Goal: Information Seeking & Learning: Learn about a topic

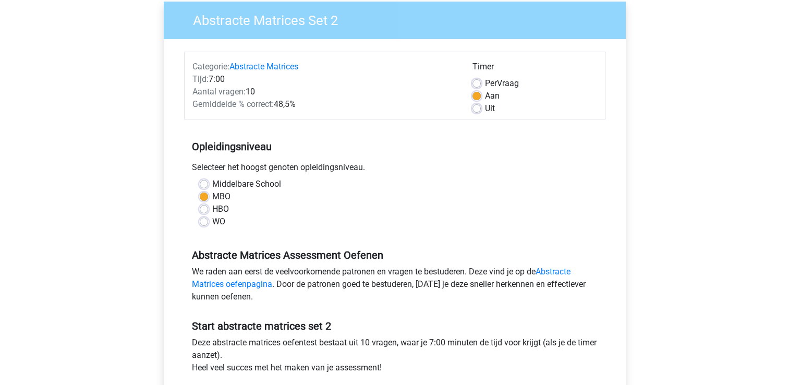
scroll to position [261, 0]
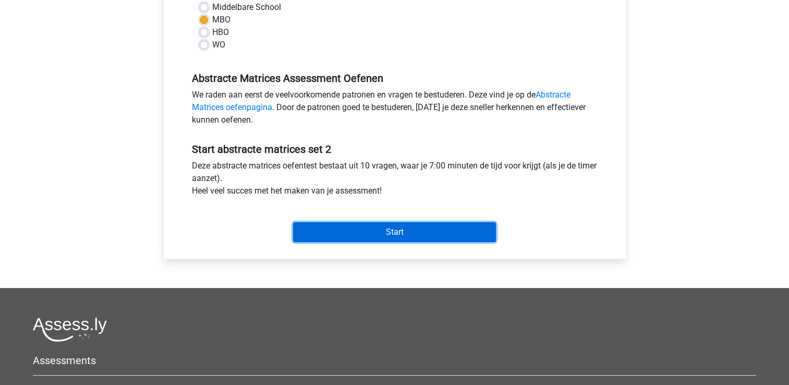
click at [422, 230] on input "Start" at bounding box center [394, 232] width 203 height 20
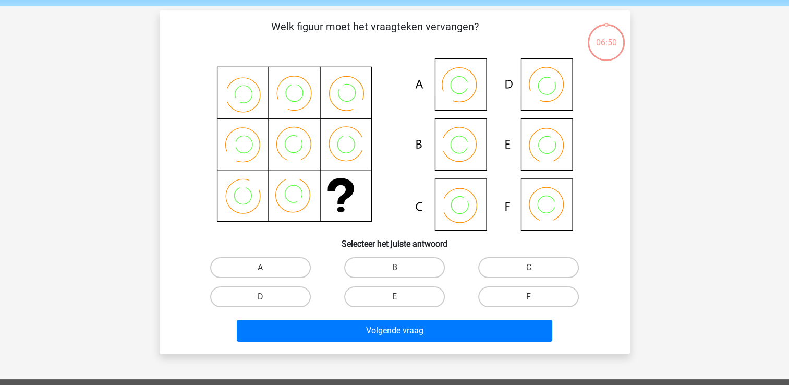
scroll to position [157, 0]
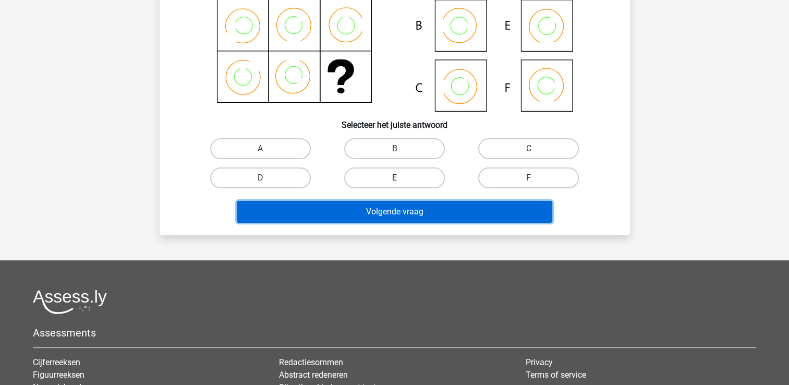
click at [423, 211] on button "Volgende vraag" at bounding box center [395, 212] width 316 height 22
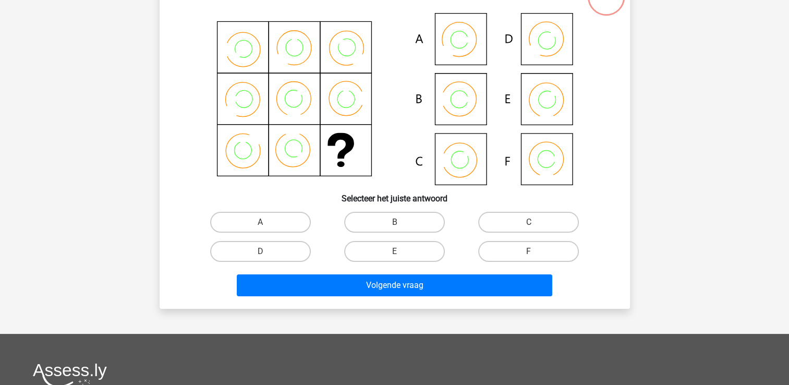
scroll to position [0, 0]
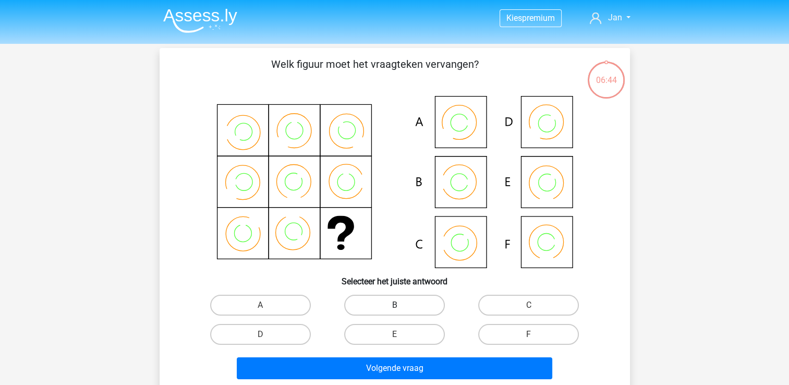
click at [403, 312] on label "B" at bounding box center [394, 305] width 101 height 21
click at [401, 312] on input "B" at bounding box center [397, 308] width 7 height 7
radio input "true"
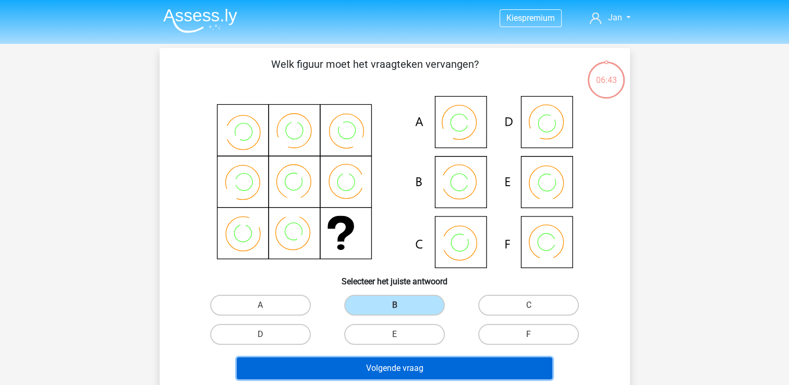
click at [470, 367] on button "Volgende vraag" at bounding box center [395, 368] width 316 height 22
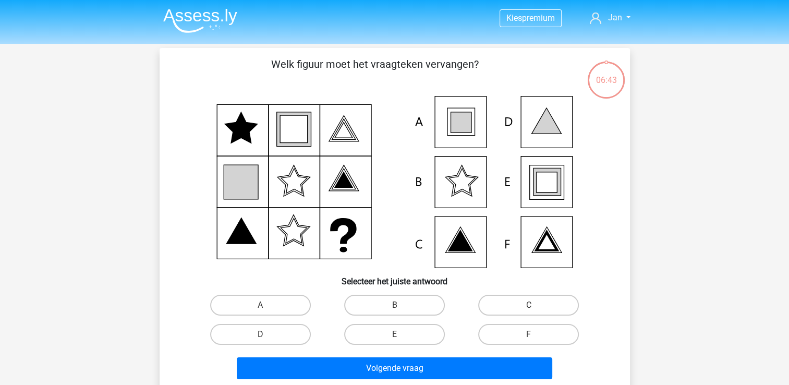
scroll to position [48, 0]
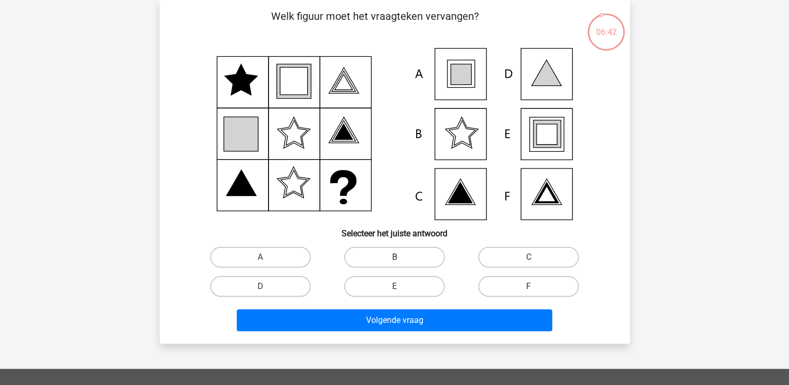
click at [382, 257] on label "B" at bounding box center [394, 257] width 101 height 21
click at [394, 257] on input "B" at bounding box center [397, 260] width 7 height 7
radio input "true"
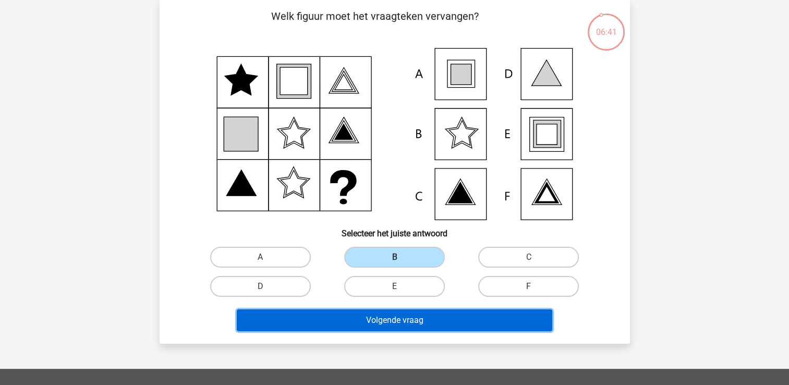
click at [482, 322] on button "Volgende vraag" at bounding box center [395, 320] width 316 height 22
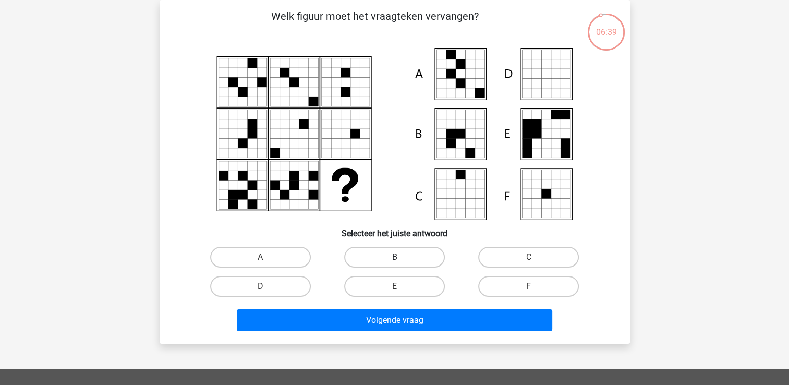
click at [376, 262] on label "B" at bounding box center [394, 257] width 101 height 21
click at [394, 262] on input "B" at bounding box center [397, 260] width 7 height 7
radio input "true"
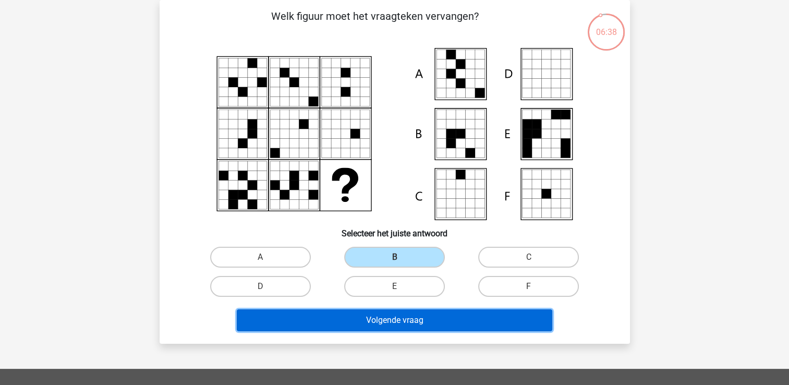
click at [467, 316] on button "Volgende vraag" at bounding box center [395, 320] width 316 height 22
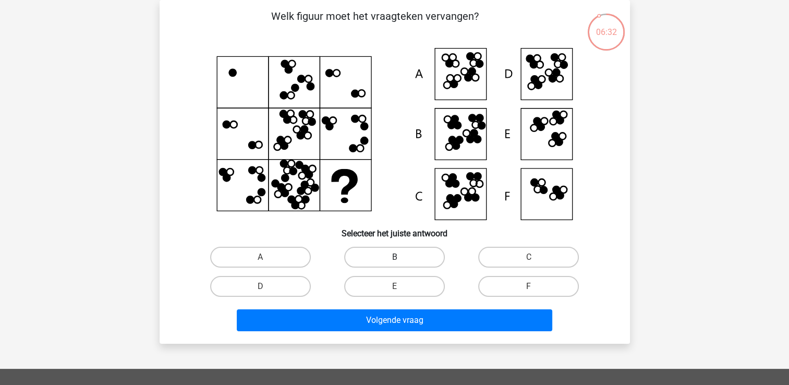
click at [412, 253] on label "B" at bounding box center [394, 257] width 101 height 21
click at [401, 257] on input "B" at bounding box center [397, 260] width 7 height 7
radio input "true"
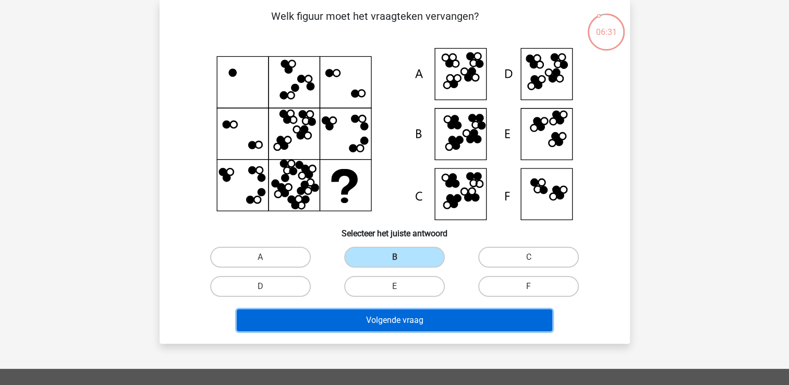
click at [496, 322] on button "Volgende vraag" at bounding box center [395, 320] width 316 height 22
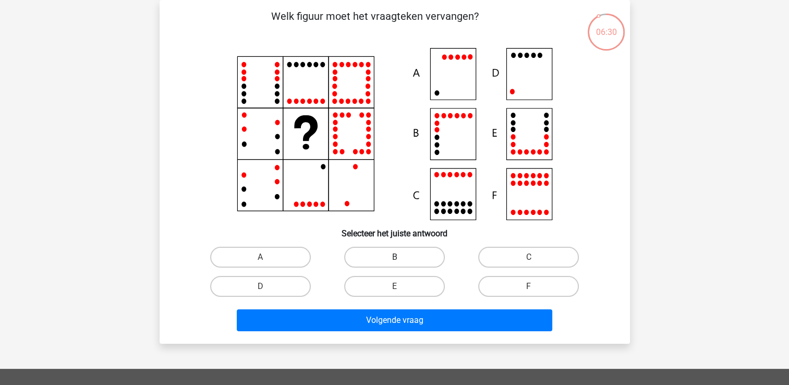
click at [368, 249] on label "B" at bounding box center [394, 257] width 101 height 21
click at [394, 257] on input "B" at bounding box center [397, 260] width 7 height 7
radio input "true"
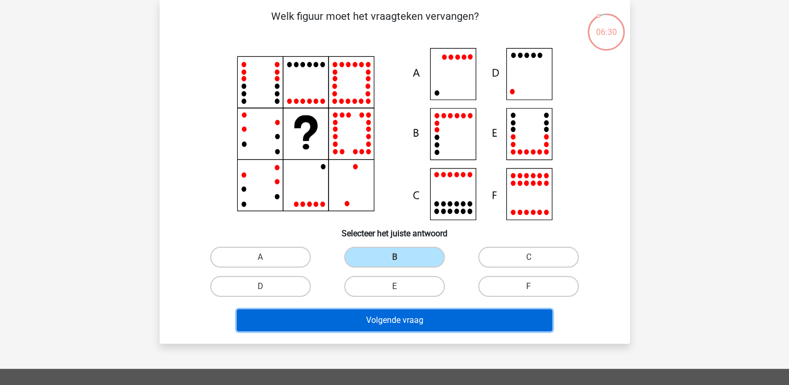
click at [492, 324] on button "Volgende vraag" at bounding box center [395, 320] width 316 height 22
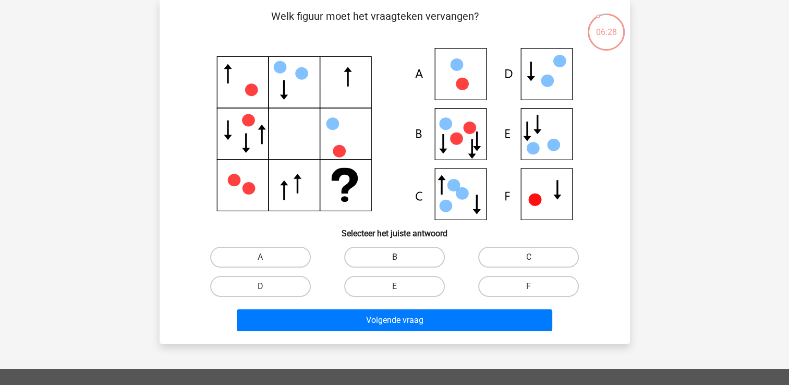
click at [376, 254] on label "B" at bounding box center [394, 257] width 101 height 21
click at [394, 257] on input "B" at bounding box center [397, 260] width 7 height 7
radio input "true"
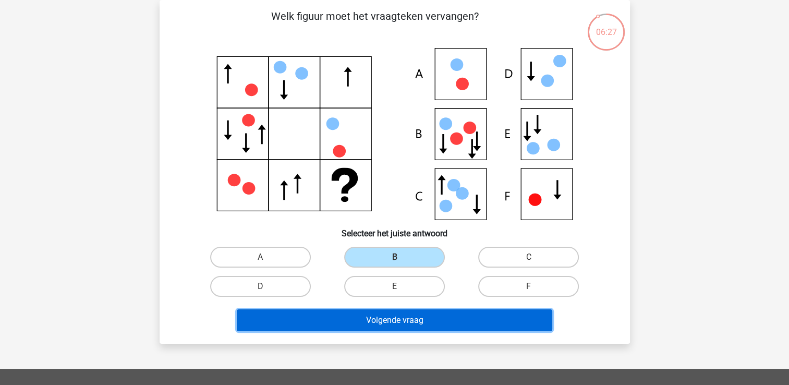
click at [516, 321] on button "Volgende vraag" at bounding box center [395, 320] width 316 height 22
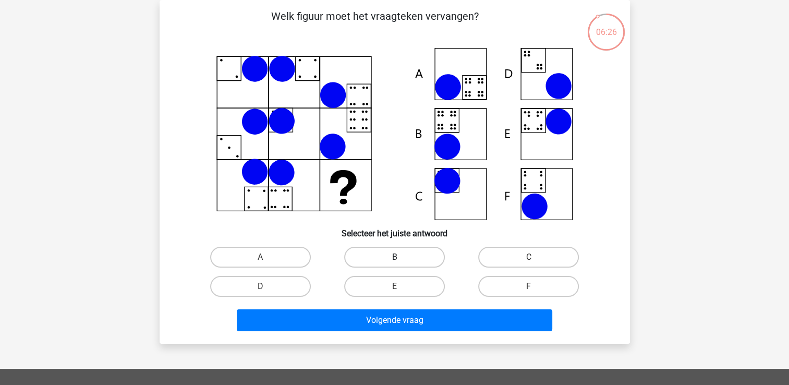
click at [415, 260] on label "B" at bounding box center [394, 257] width 101 height 21
click at [401, 260] on input "B" at bounding box center [397, 260] width 7 height 7
radio input "true"
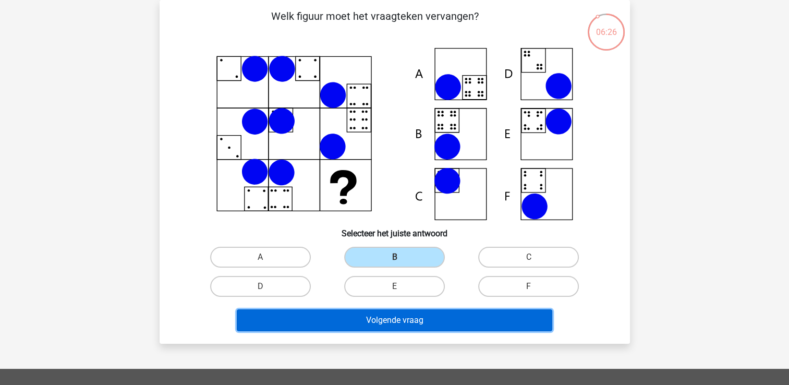
click at [475, 329] on button "Volgende vraag" at bounding box center [395, 320] width 316 height 22
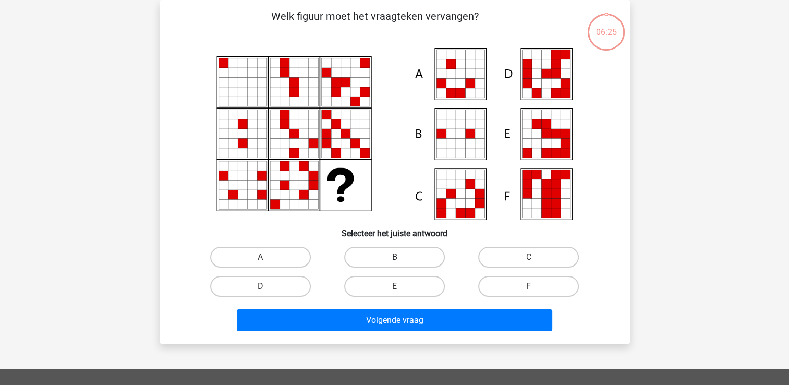
click at [405, 258] on label "B" at bounding box center [394, 257] width 101 height 21
click at [401, 258] on input "B" at bounding box center [397, 260] width 7 height 7
radio input "true"
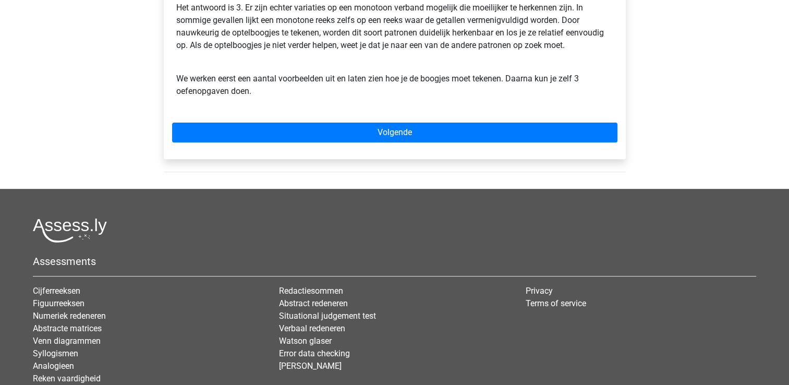
scroll to position [365, 0]
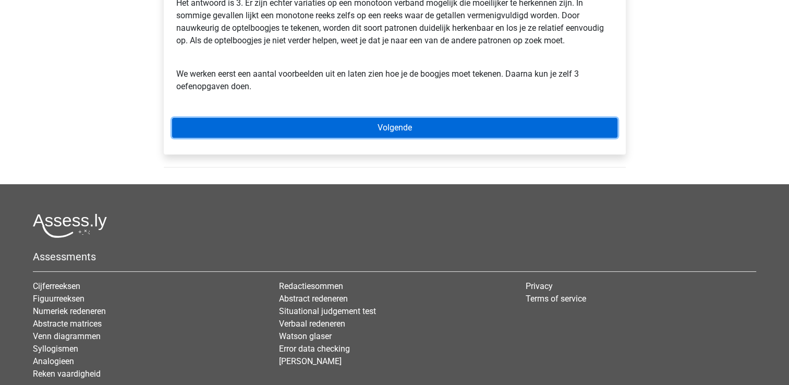
click at [345, 136] on link "Volgende" at bounding box center [395, 128] width 446 height 20
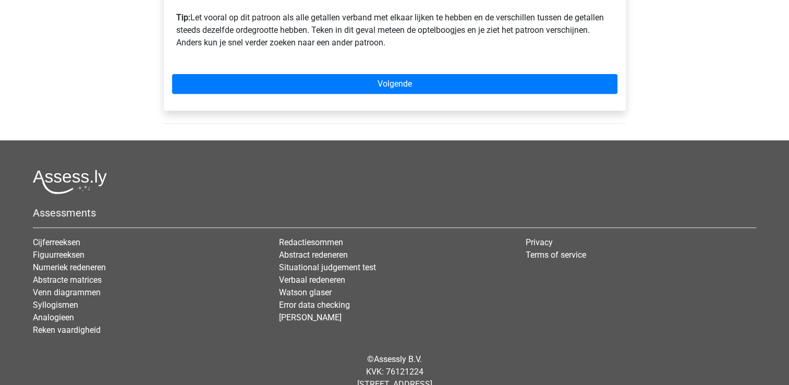
scroll to position [448, 0]
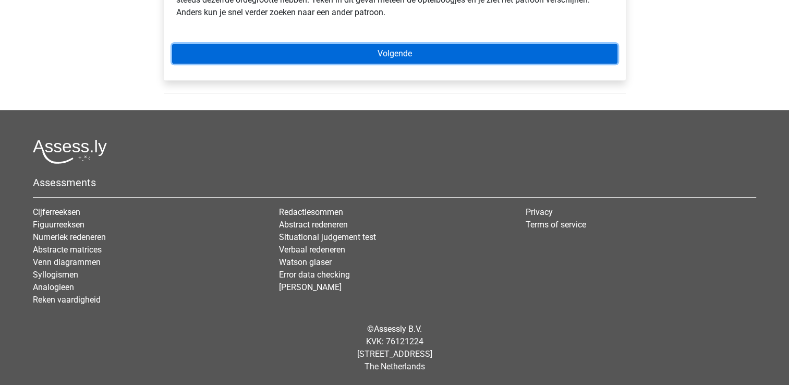
click at [451, 59] on link "Volgende" at bounding box center [395, 54] width 446 height 20
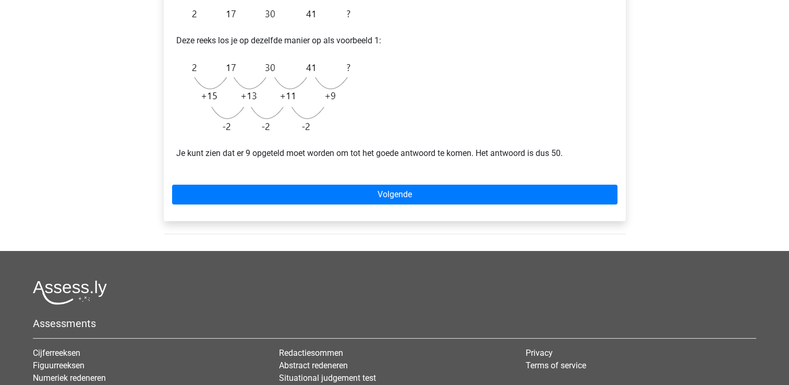
scroll to position [313, 0]
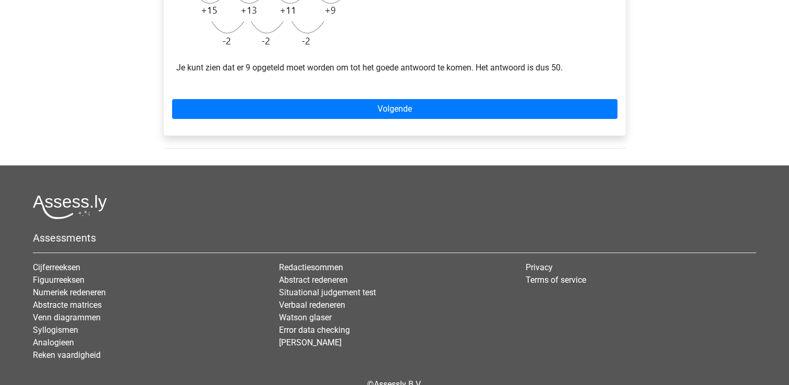
click at [383, 120] on div "Voorbeeld 2 Je kunt ook een reeks hebben waarbij het verschil steeds kleiner wo…" at bounding box center [395, 0] width 462 height 269
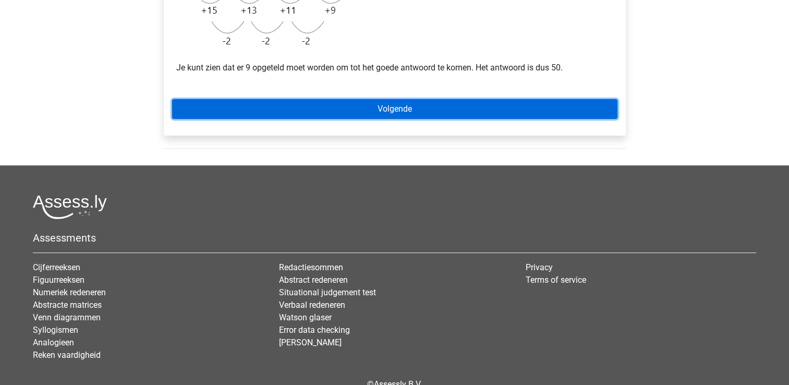
click at [388, 111] on link "Volgende" at bounding box center [395, 109] width 446 height 20
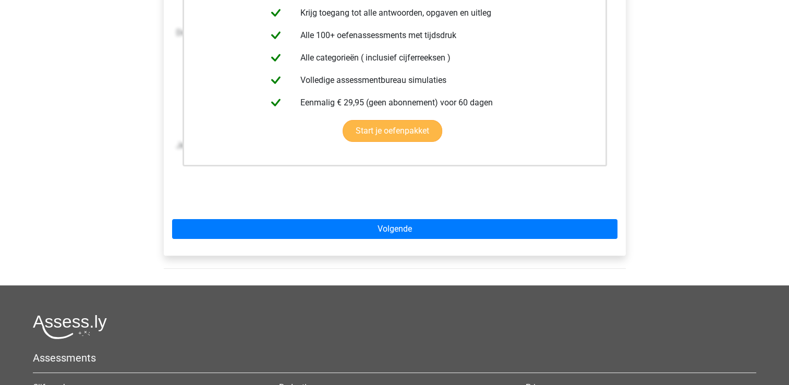
scroll to position [261, 0]
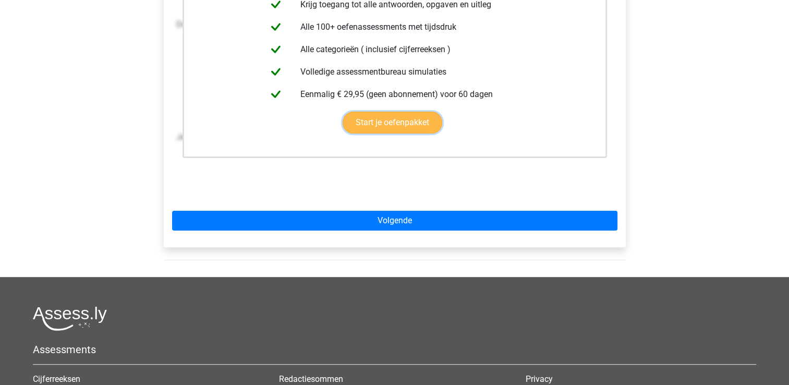
click at [399, 125] on link "Start je oefenpakket" at bounding box center [393, 123] width 100 height 22
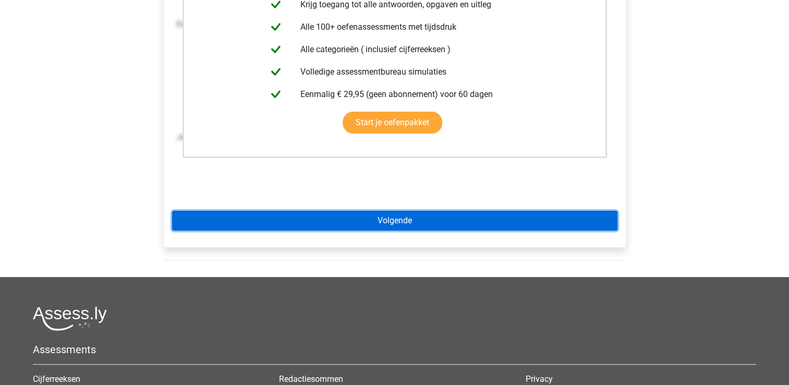
click at [426, 214] on link "Volgende" at bounding box center [395, 221] width 446 height 20
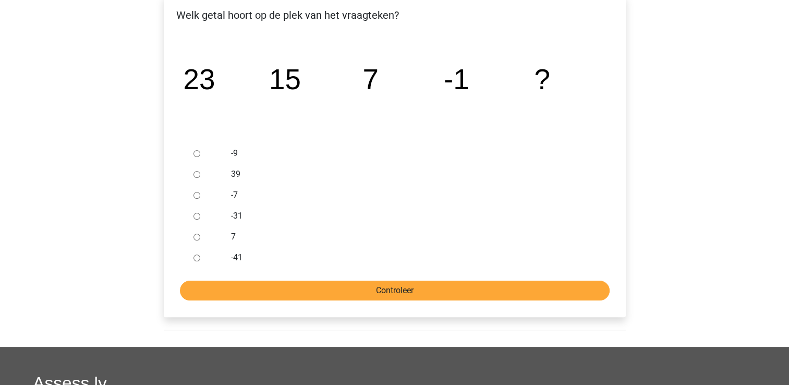
scroll to position [52, 0]
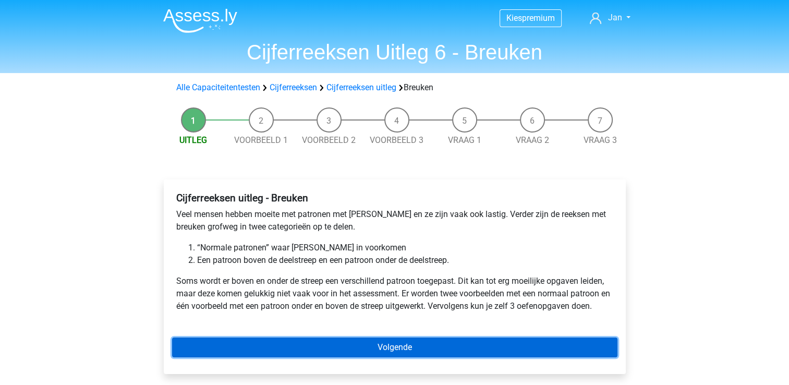
click at [458, 346] on link "Volgende" at bounding box center [395, 348] width 446 height 20
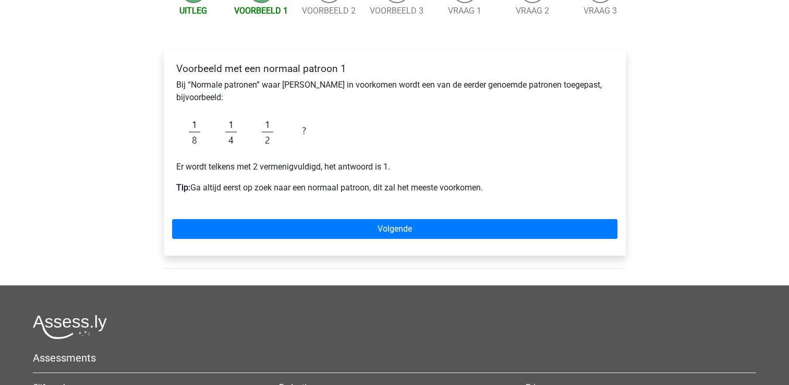
scroll to position [104, 0]
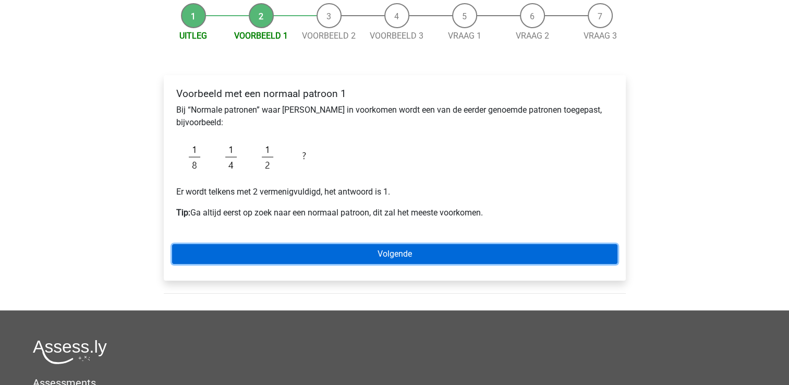
click at [387, 259] on link "Volgende" at bounding box center [395, 254] width 446 height 20
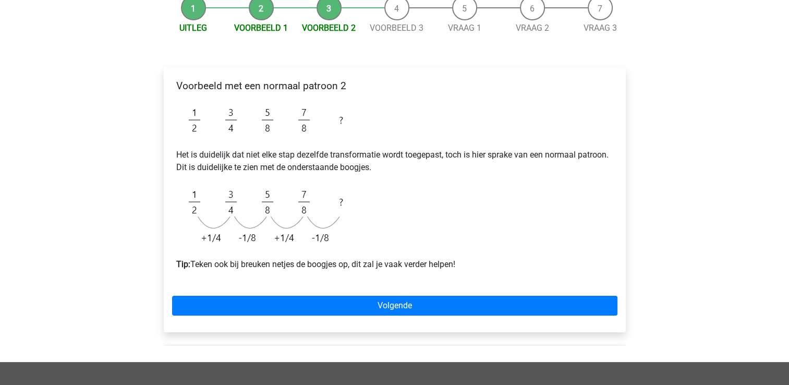
scroll to position [261, 0]
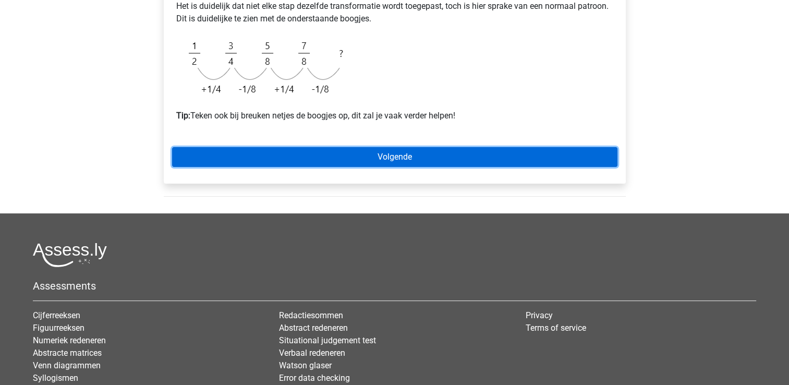
click at [396, 163] on link "Volgende" at bounding box center [395, 157] width 446 height 20
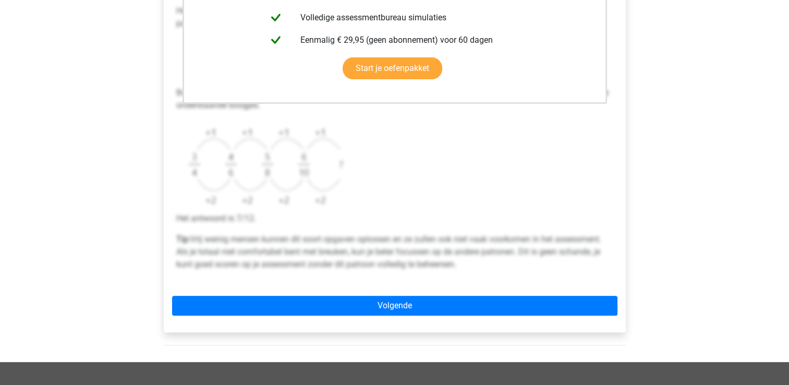
scroll to position [470, 0]
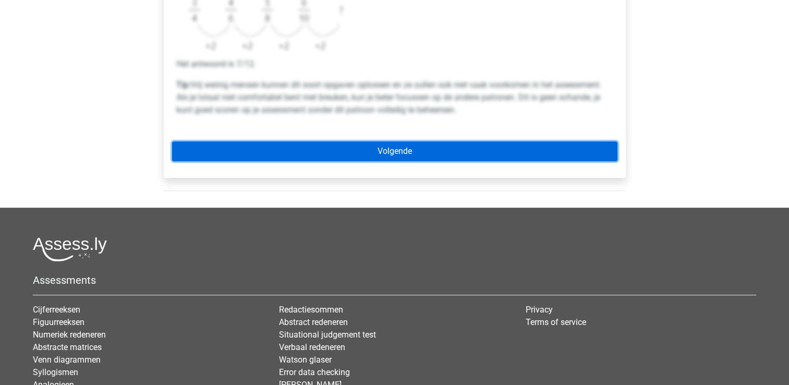
click at [381, 151] on link "Volgende" at bounding box center [395, 151] width 446 height 20
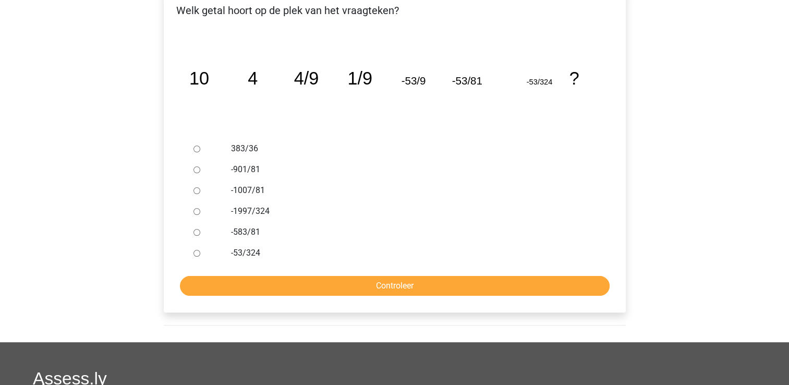
scroll to position [261, 0]
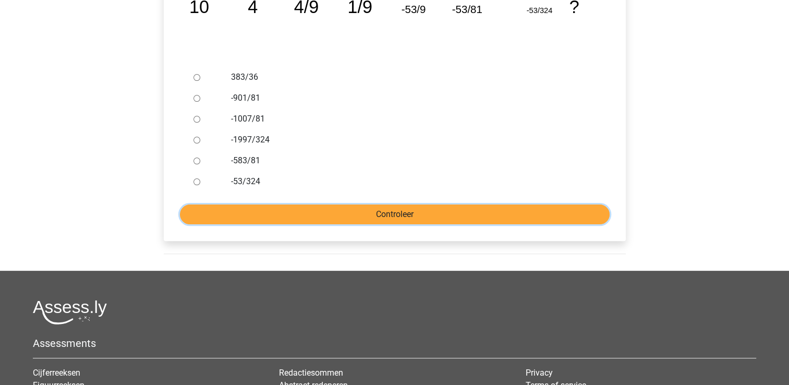
click at [406, 217] on input "Controleer" at bounding box center [395, 214] width 430 height 20
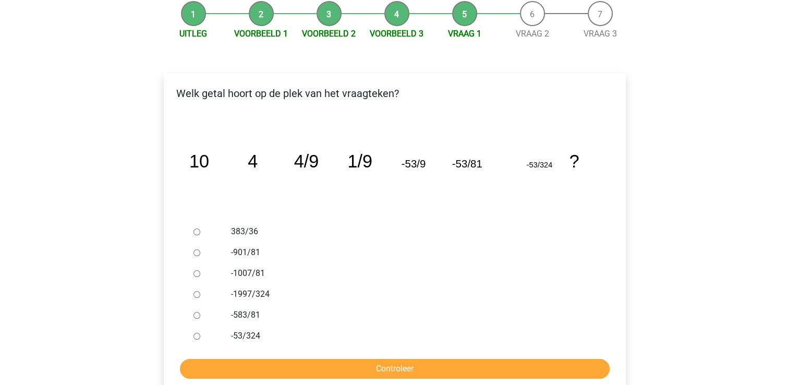
scroll to position [104, 0]
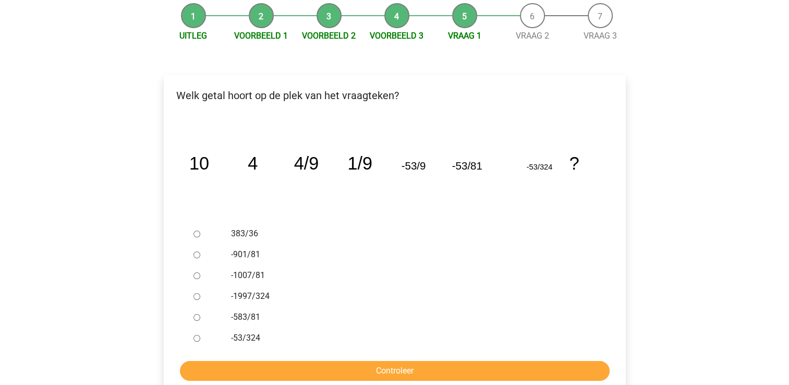
click at [464, 218] on icon "image/svg+xml 10 4 4/9 1/9 -53/9 -53/81 -53/324 ?" at bounding box center [394, 169] width 429 height 107
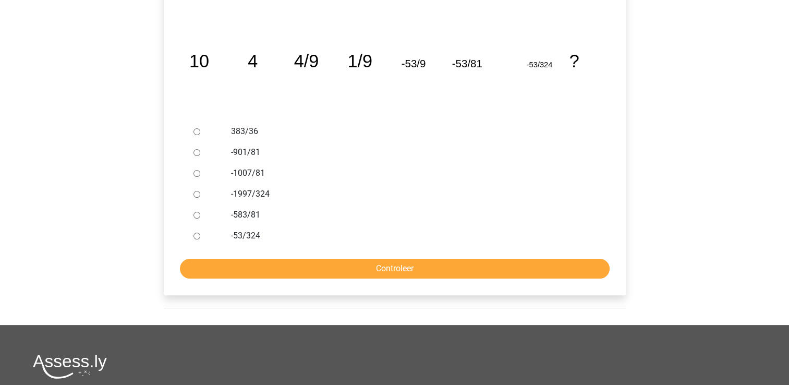
scroll to position [209, 0]
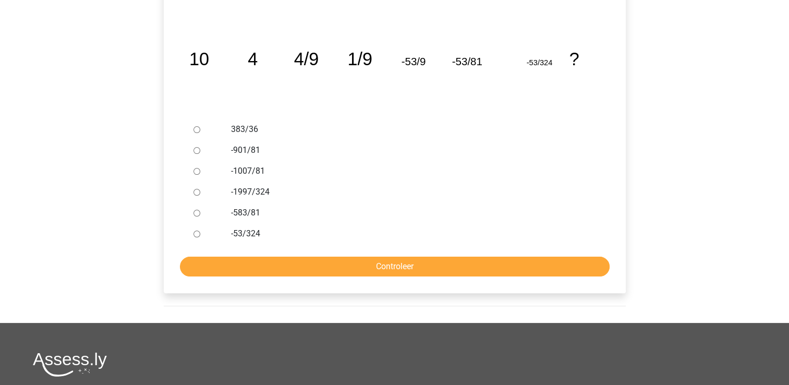
click at [196, 129] on input "383/36" at bounding box center [197, 129] width 7 height 7
radio input "true"
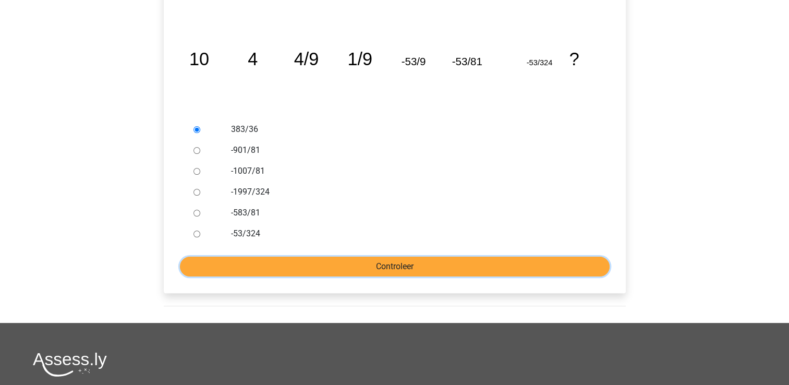
click at [409, 267] on input "Controleer" at bounding box center [395, 267] width 430 height 20
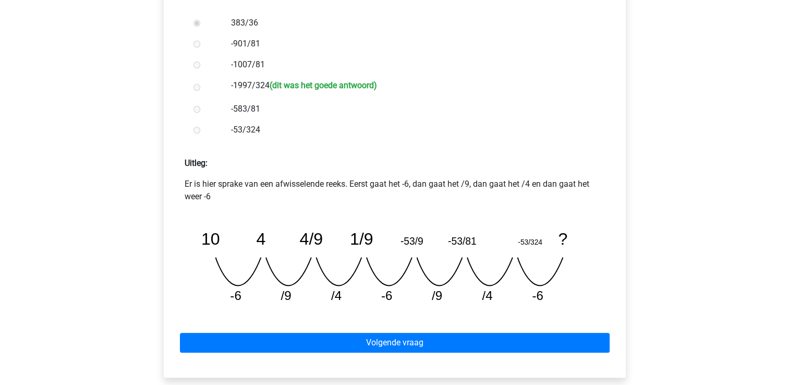
scroll to position [317, 0]
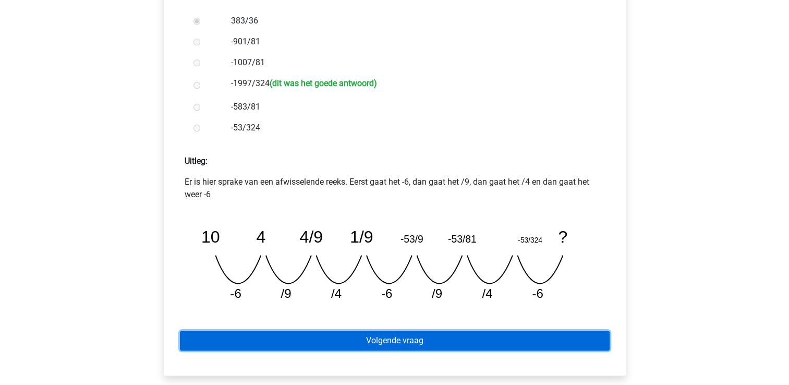
click at [418, 346] on link "Volgende vraag" at bounding box center [395, 341] width 430 height 20
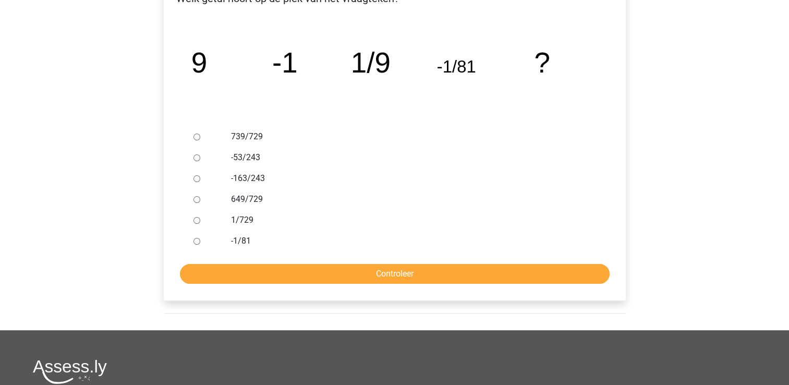
scroll to position [157, 0]
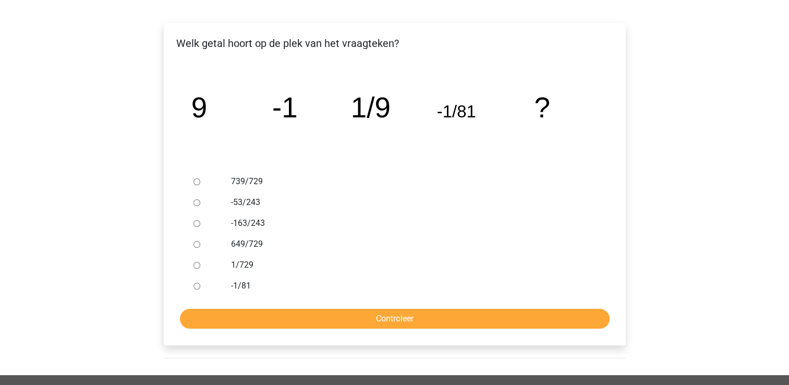
click at [196, 177] on div at bounding box center [206, 181] width 34 height 21
click at [194, 224] on input "-163/243" at bounding box center [197, 223] width 7 height 7
radio input "true"
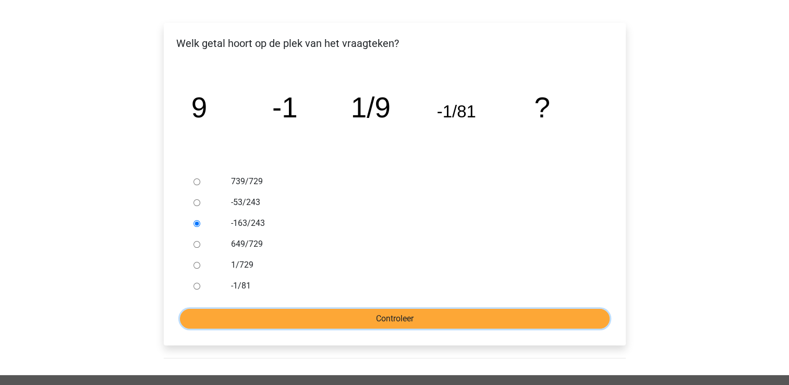
click at [346, 316] on input "Controleer" at bounding box center [395, 319] width 430 height 20
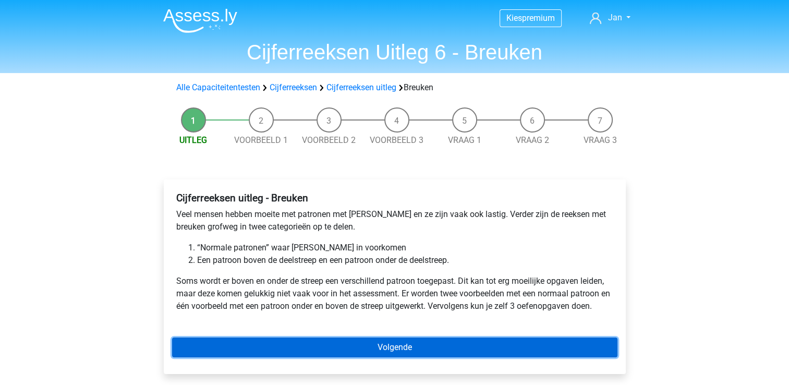
click at [332, 347] on link "Volgende" at bounding box center [395, 348] width 446 height 20
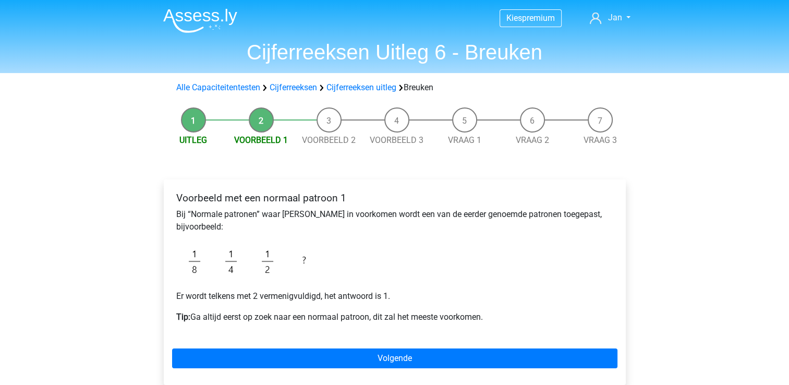
click at [332, 347] on div "Voorbeeld met een normaal patroon 1 Bij “Normale patronen” waar breuken in voor…" at bounding box center [395, 282] width 462 height 206
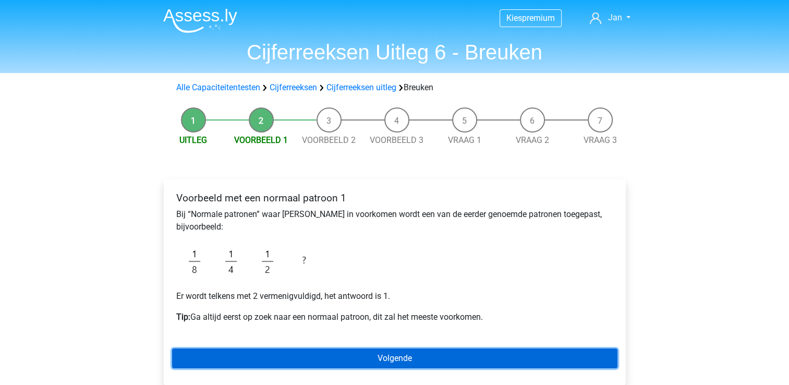
click at [351, 364] on link "Volgende" at bounding box center [395, 358] width 446 height 20
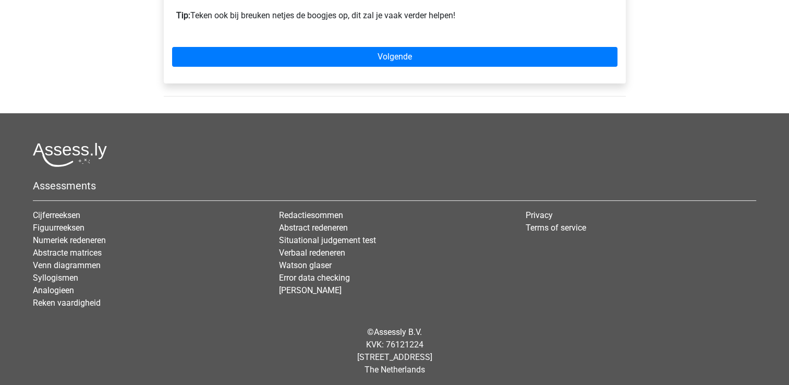
scroll to position [364, 0]
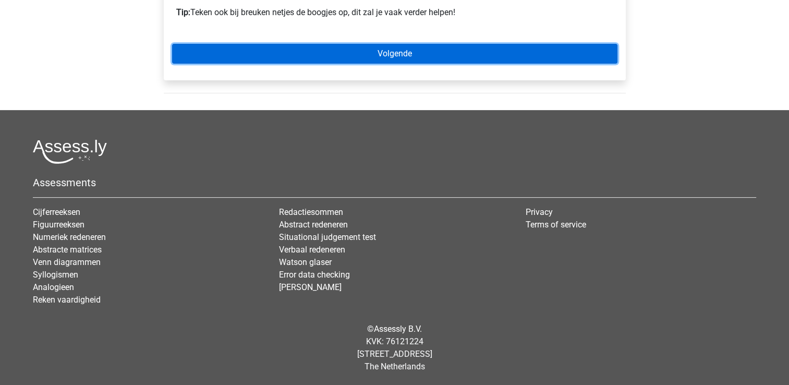
click at [443, 50] on link "Volgende" at bounding box center [395, 54] width 446 height 20
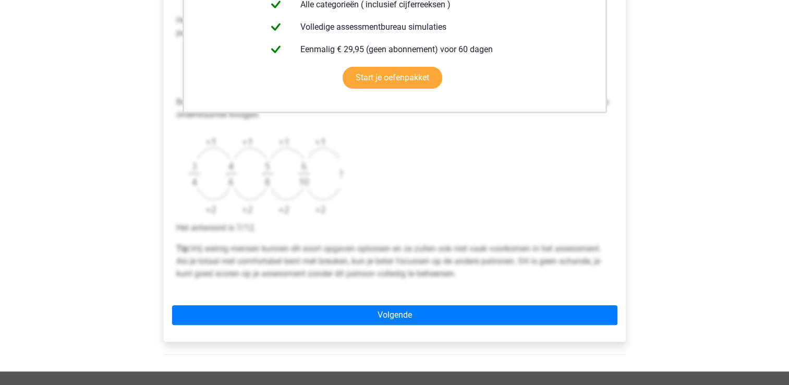
scroll to position [313, 0]
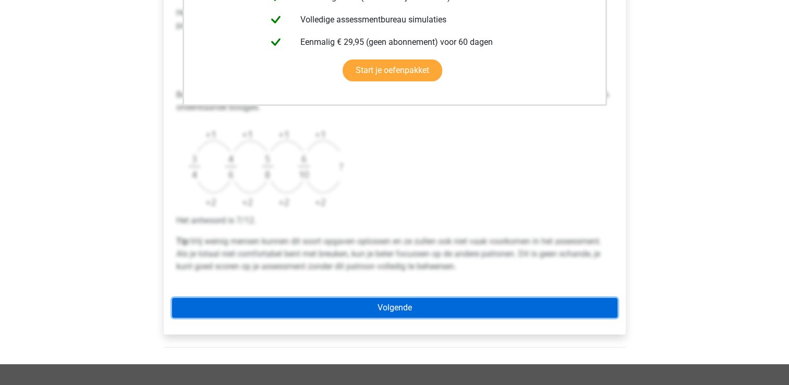
click at [409, 304] on link "Volgende" at bounding box center [395, 308] width 446 height 20
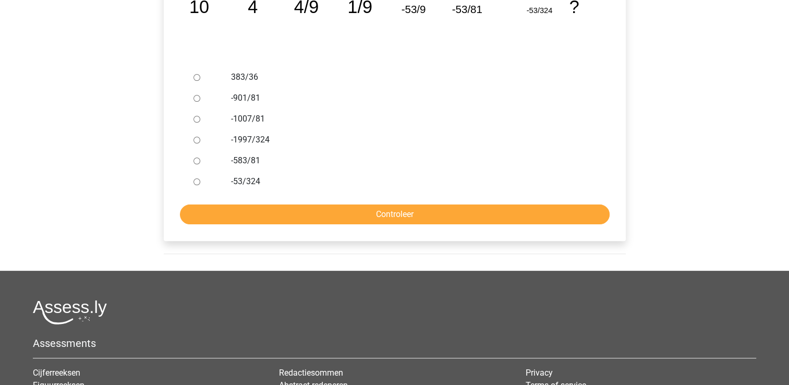
scroll to position [52, 0]
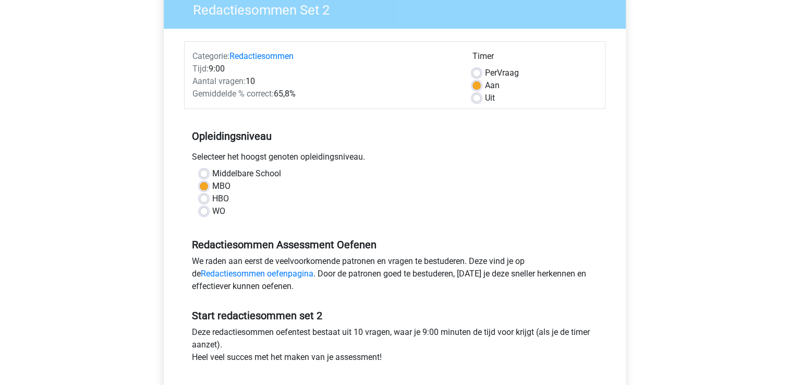
scroll to position [157, 0]
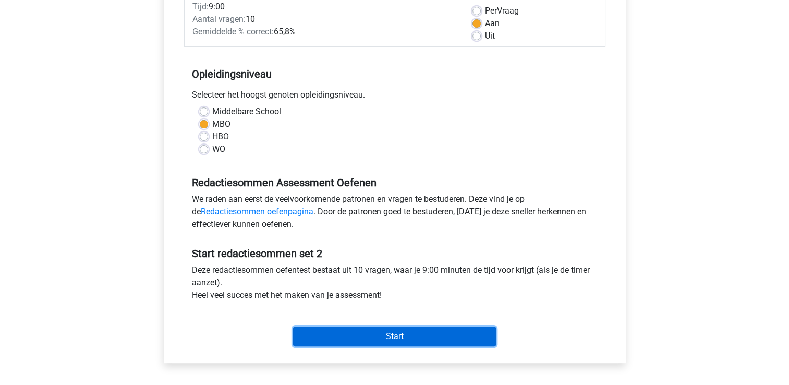
click at [355, 331] on input "Start" at bounding box center [394, 337] width 203 height 20
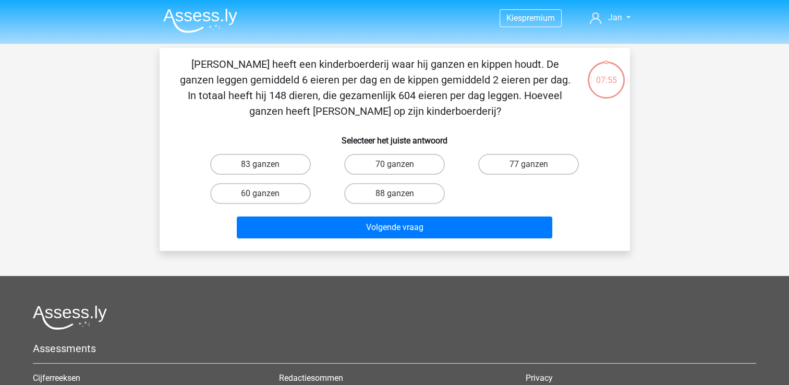
click at [673, 106] on div "Kies premium Jan j.mulder@hetnet.nl" at bounding box center [394, 275] width 789 height 551
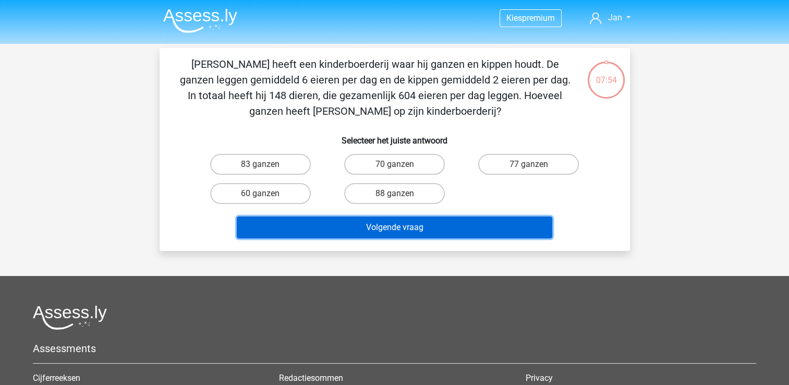
click at [413, 229] on button "Volgende vraag" at bounding box center [395, 227] width 316 height 22
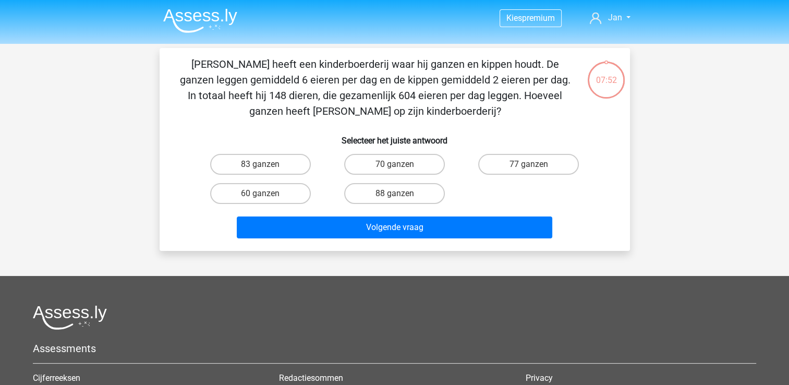
click at [603, 197] on div "83 ganzen 70 ganzen 77 ganzen 60 ganzen 88 ganzen" at bounding box center [394, 179] width 437 height 58
click at [376, 163] on label "70 ganzen" at bounding box center [394, 164] width 101 height 21
click at [394, 164] on input "70 ganzen" at bounding box center [397, 167] width 7 height 7
radio input "true"
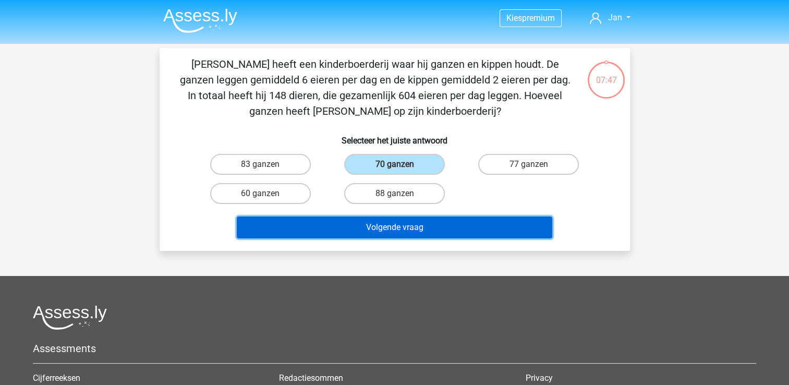
click at [444, 225] on button "Volgende vraag" at bounding box center [395, 227] width 316 height 22
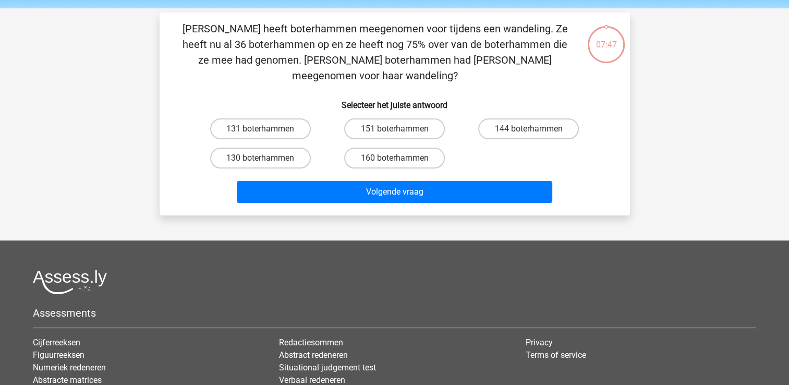
scroll to position [48, 0]
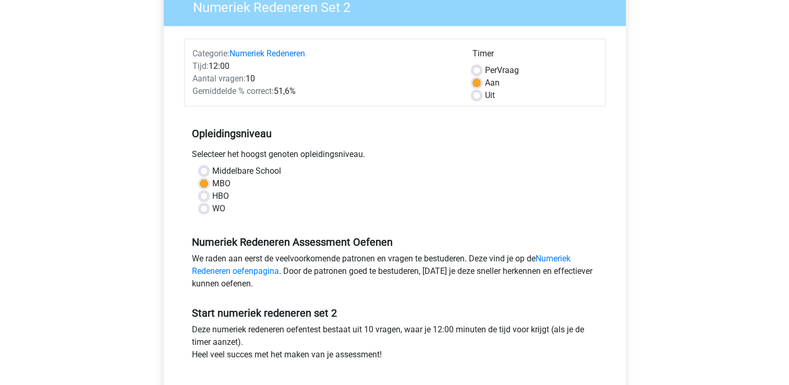
scroll to position [261, 0]
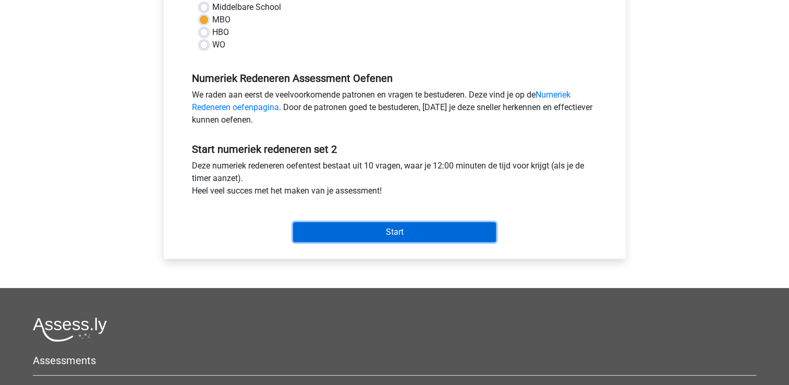
click at [363, 230] on input "Start" at bounding box center [394, 232] width 203 height 20
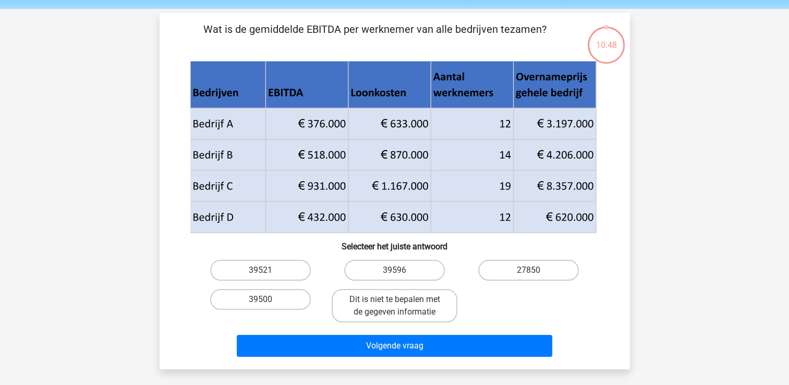
scroll to position [52, 0]
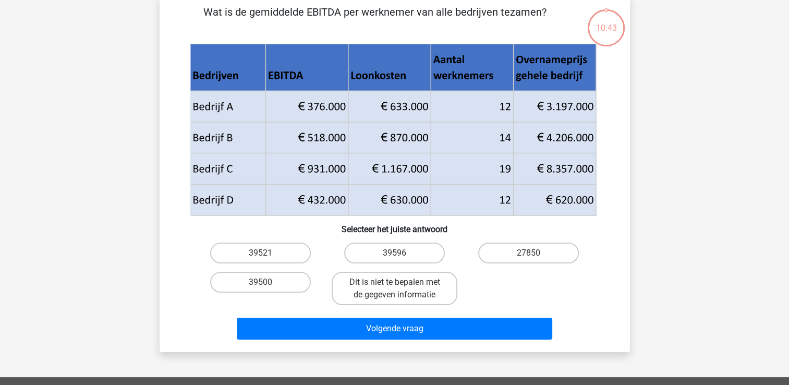
click at [48, 110] on div "Kies premium Jan [EMAIL_ADDRESS][DOMAIN_NAME]" at bounding box center [394, 300] width 789 height 705
